Goal: Find specific page/section: Find specific page/section

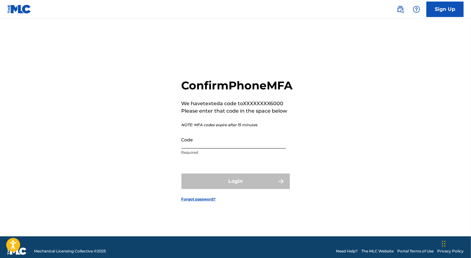
click at [238, 149] on input "Code" at bounding box center [233, 140] width 105 height 18
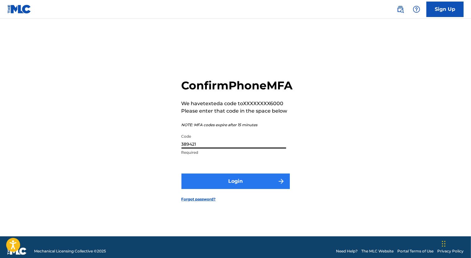
type input "389421"
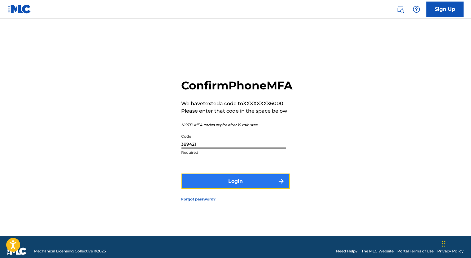
click at [270, 183] on button "Login" at bounding box center [235, 181] width 108 height 15
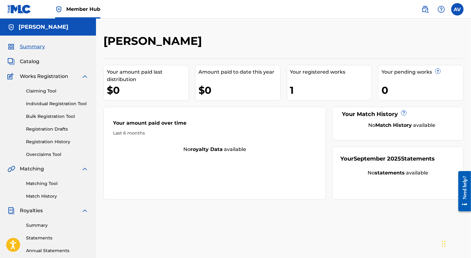
click at [57, 77] on span "Works Registration" at bounding box center [44, 76] width 48 height 7
click at [53, 86] on div "Claiming Tool Individual Registration Tool Bulk Registration Tool Registration …" at bounding box center [47, 119] width 81 height 78
click at [33, 57] on div "Summary Catalog Works Registration Claiming Tool Individual Registration Tool B…" at bounding box center [48, 195] width 96 height 318
click at [35, 59] on span "Catalog" at bounding box center [29, 61] width 19 height 7
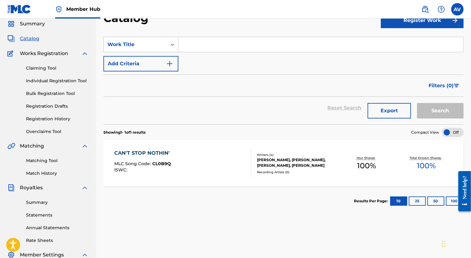
scroll to position [62, 0]
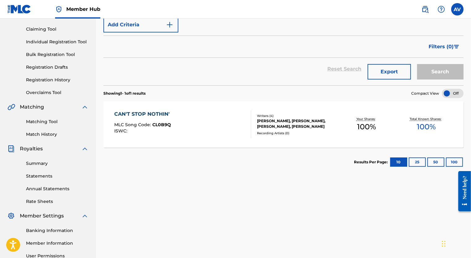
click at [144, 120] on div "CAN'T STOP NOTHIN' MLC Song Code : CL0B9Q ISWC :" at bounding box center [143, 124] width 58 height 28
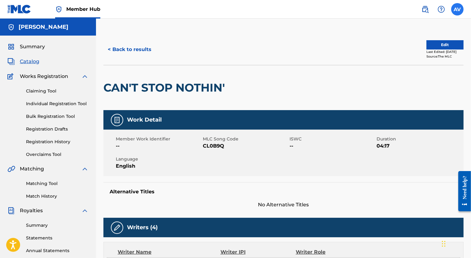
click at [457, 12] on label at bounding box center [457, 9] width 12 height 12
click at [457, 9] on input "AV [PERSON_NAME] [EMAIL_ADDRESS][PERSON_NAME][DOMAIN_NAME] Notification Prefere…" at bounding box center [457, 9] width 0 height 0
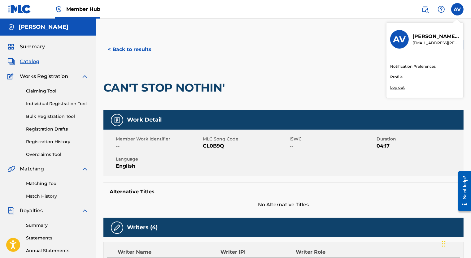
click at [399, 90] on p "Log out" at bounding box center [397, 88] width 15 height 6
click at [457, 9] on input "AV [PERSON_NAME] [EMAIL_ADDRESS][PERSON_NAME][DOMAIN_NAME] Notification Prefere…" at bounding box center [457, 9] width 0 height 0
